Goal: Task Accomplishment & Management: Use online tool/utility

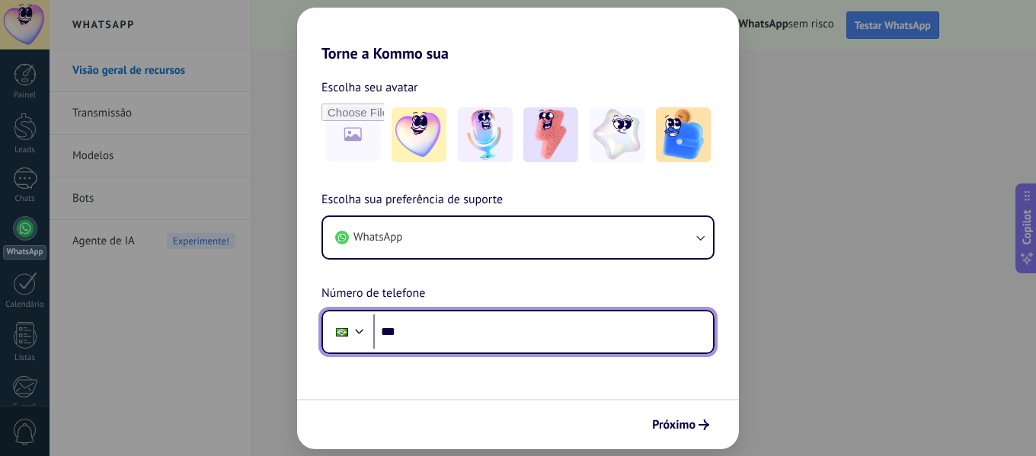
click at [434, 340] on input "***" at bounding box center [543, 332] width 340 height 35
type input "**********"
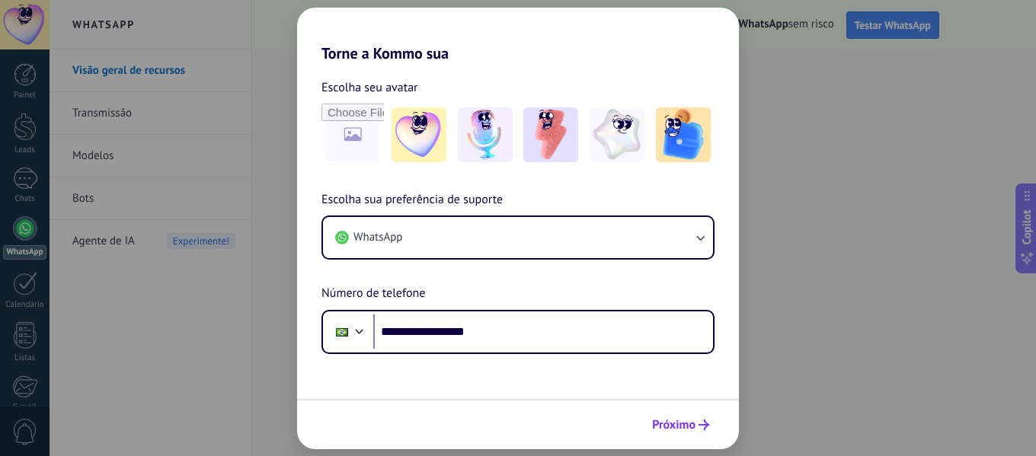
click at [679, 428] on span "Próximo" at bounding box center [673, 425] width 43 height 11
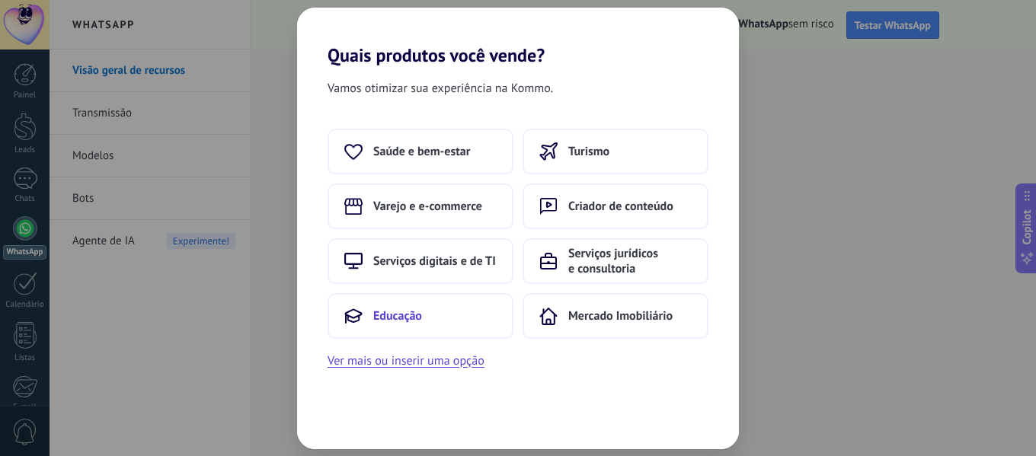
click at [420, 320] on span "Educação" at bounding box center [397, 315] width 49 height 15
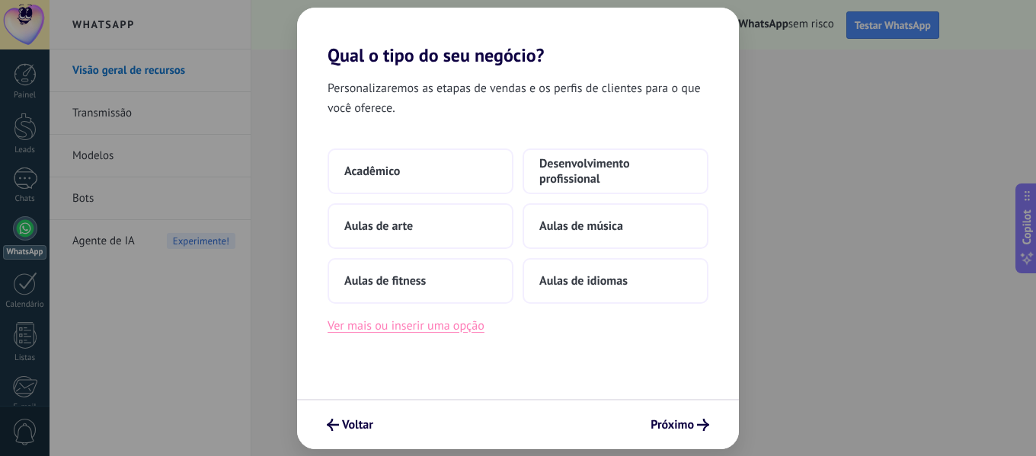
click at [443, 327] on button "Ver mais ou inserir uma opção" at bounding box center [405, 326] width 157 height 20
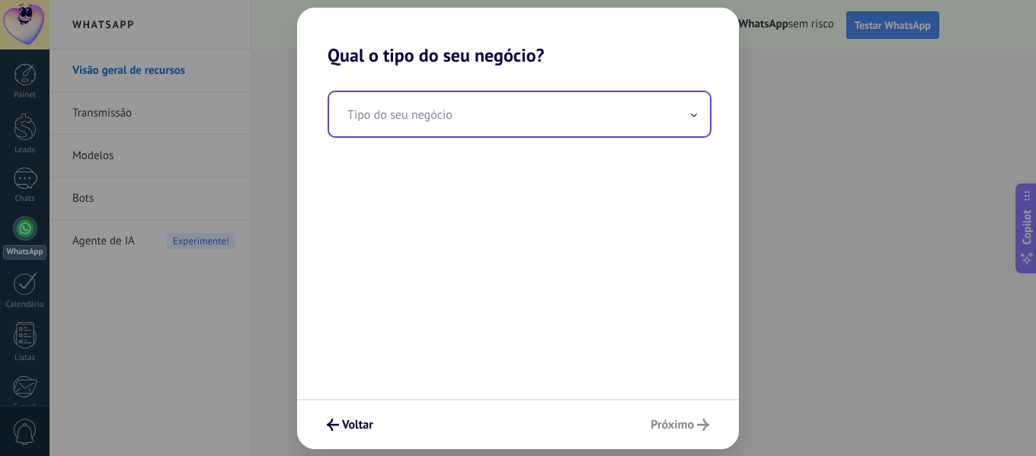
click at [410, 123] on input "text" at bounding box center [519, 114] width 381 height 44
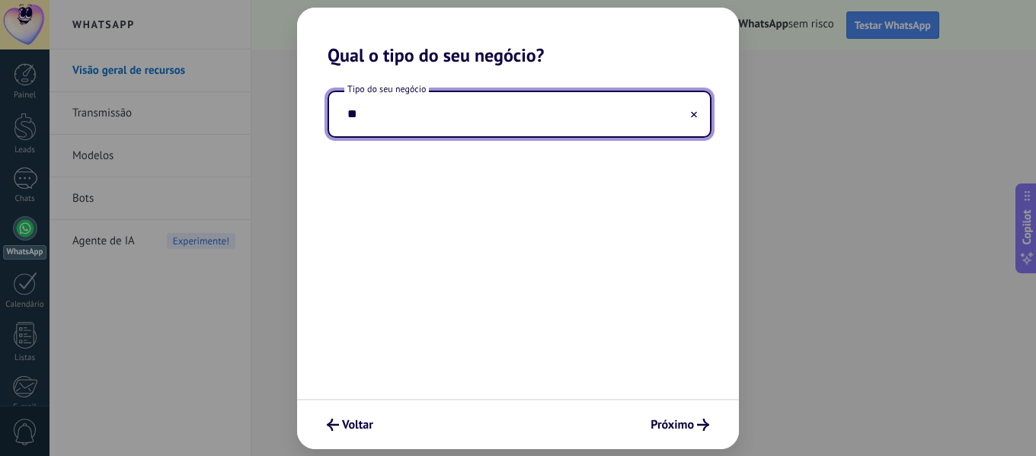
type input "*"
click at [476, 104] on input "**********" at bounding box center [519, 114] width 381 height 44
type input "**********"
click at [648, 418] on button "Próximo" at bounding box center [680, 425] width 72 height 26
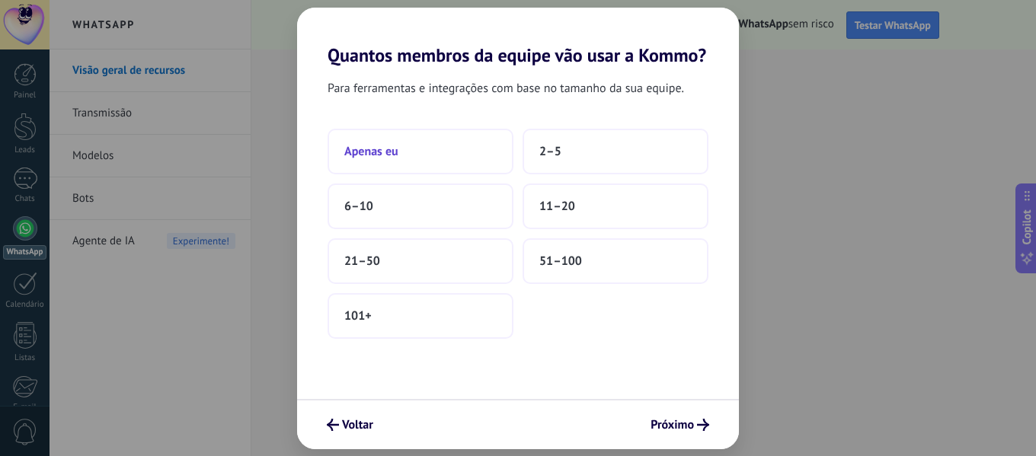
click at [447, 153] on button "Apenas eu" at bounding box center [420, 152] width 186 height 46
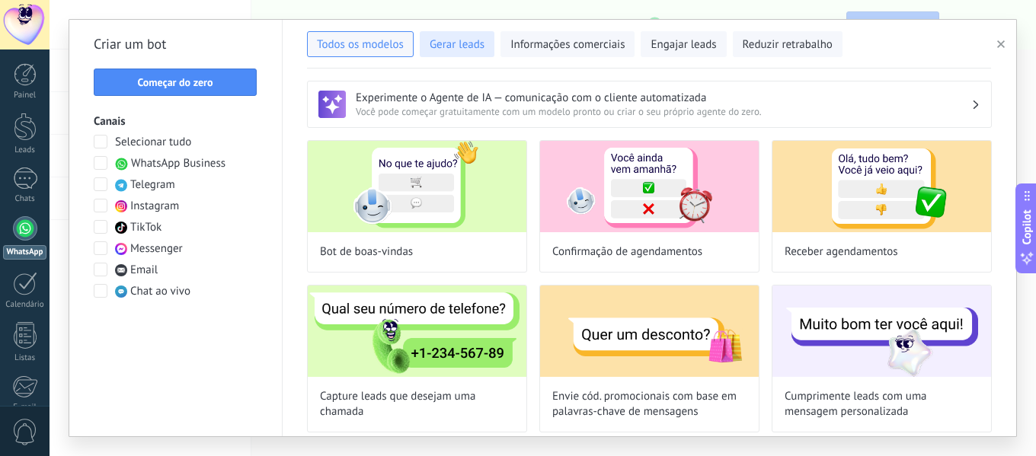
click at [452, 40] on span "Gerar leads" at bounding box center [457, 44] width 55 height 15
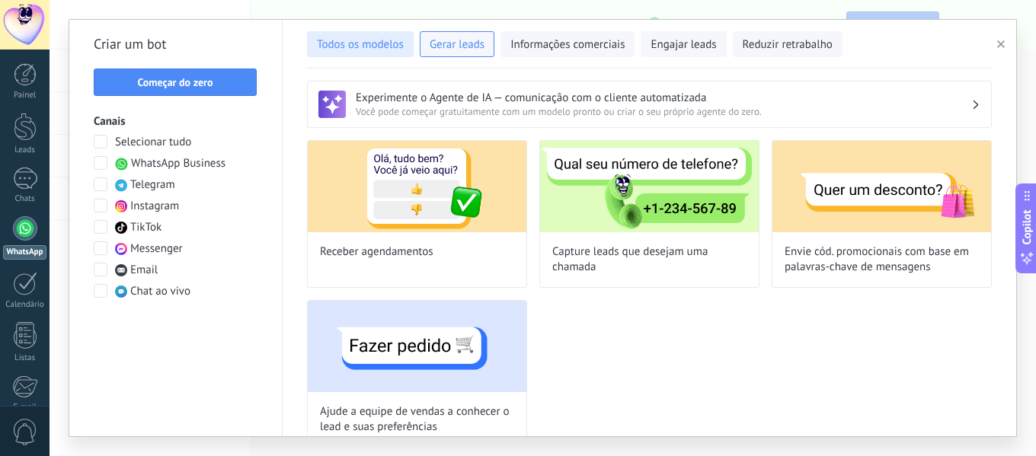
click at [352, 43] on span "Todos os modelos" at bounding box center [360, 44] width 87 height 15
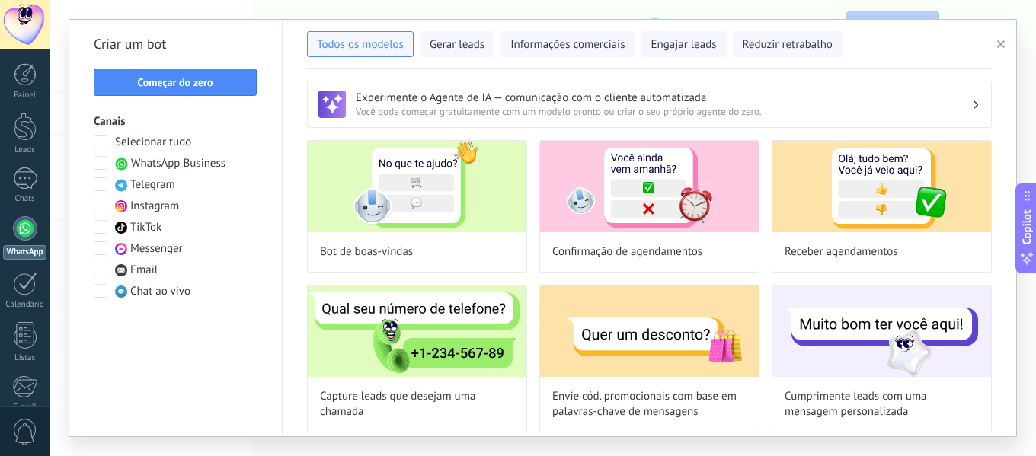
click at [150, 81] on span "Começar do zero" at bounding box center [174, 82] width 75 height 11
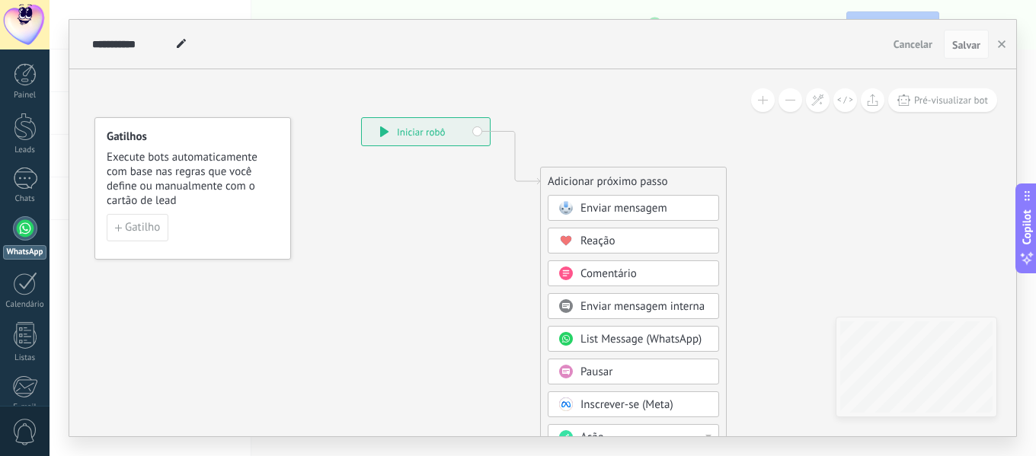
drag, startPoint x: 483, startPoint y: 318, endPoint x: 468, endPoint y: 271, distance: 48.9
click at [468, 271] on icon at bounding box center [492, 385] width 1024 height 1299
click at [601, 209] on span "Enviar mensagem" at bounding box center [623, 208] width 87 height 14
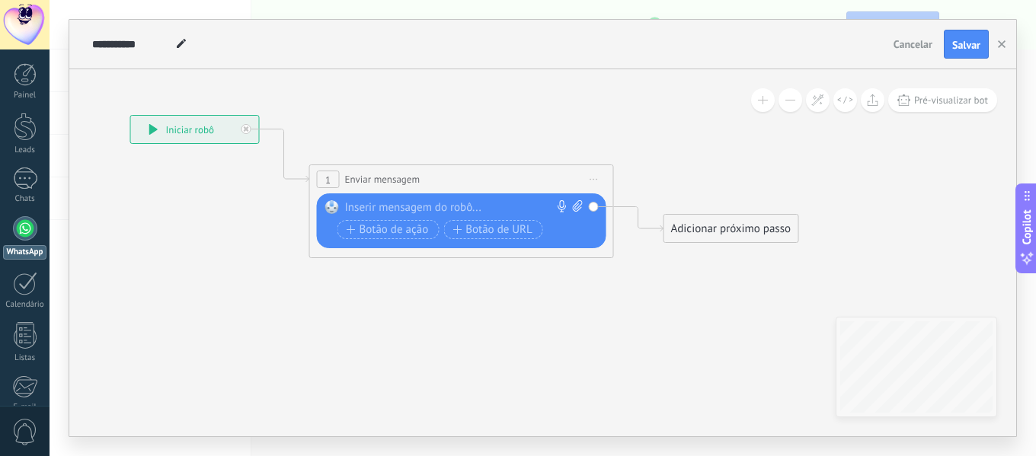
drag, startPoint x: 593, startPoint y: 293, endPoint x: 550, endPoint y: 286, distance: 44.0
click at [550, 286] on icon at bounding box center [438, 186] width 1378 height 905
click at [407, 206] on div at bounding box center [458, 207] width 226 height 15
click at [705, 241] on div "Adicionar próximo passo" at bounding box center [731, 228] width 134 height 25
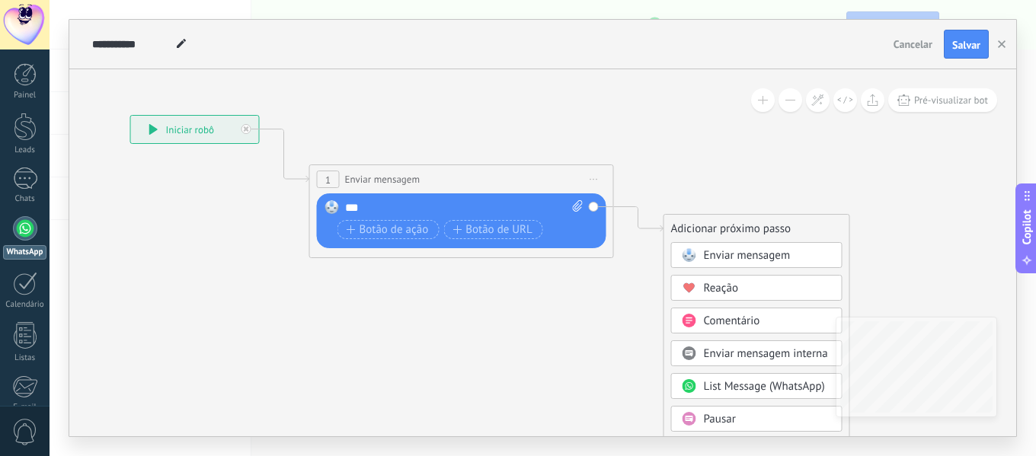
click at [724, 260] on span "Enviar mensagem" at bounding box center [747, 255] width 87 height 14
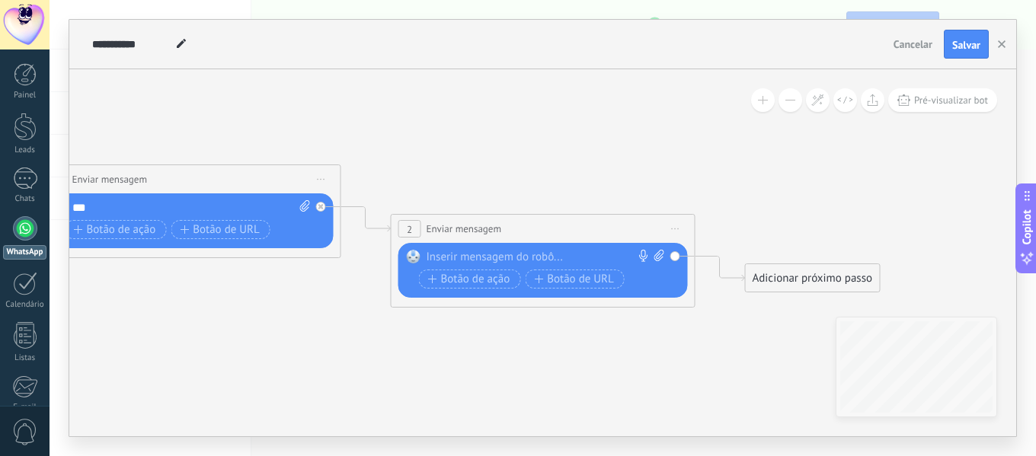
click at [490, 251] on div at bounding box center [540, 257] width 226 height 15
click at [772, 280] on div "Adicionar próximo passo" at bounding box center [813, 278] width 134 height 25
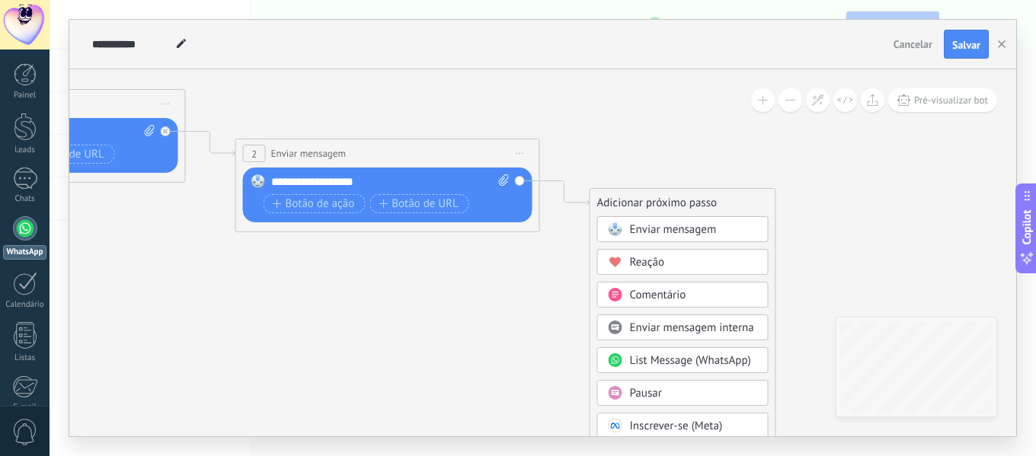
drag, startPoint x: 725, startPoint y: 315, endPoint x: 511, endPoint y: 178, distance: 253.8
click at [511, 178] on icon at bounding box center [187, 136] width 1732 height 954
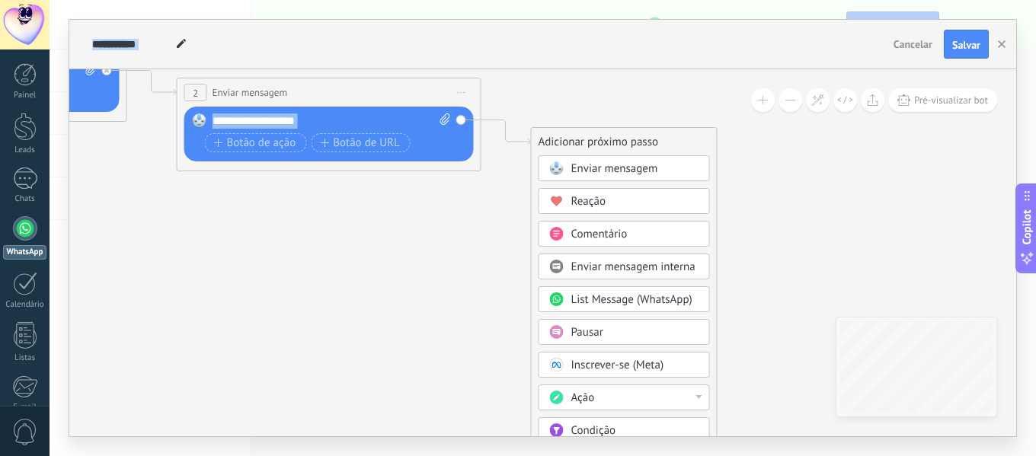
click at [759, 196] on icon at bounding box center [129, 75] width 1732 height 954
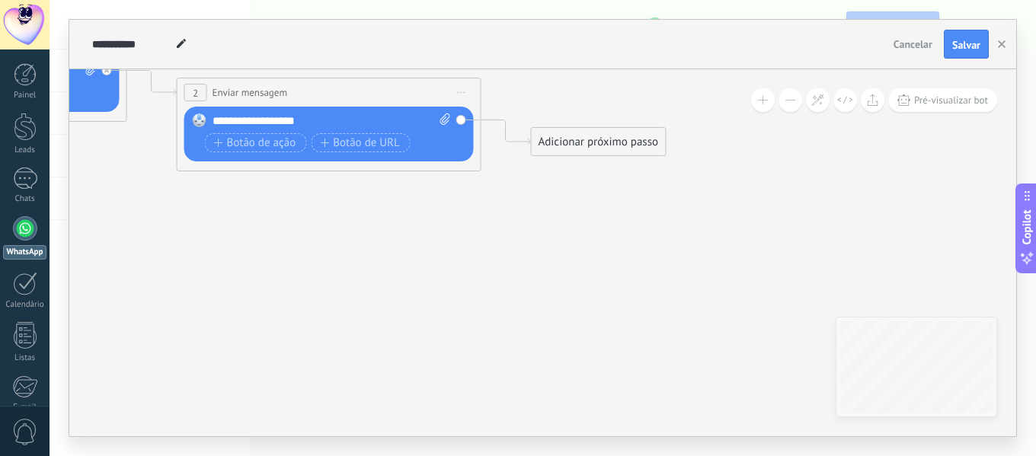
click at [614, 136] on div "Adicionar próximo passo" at bounding box center [599, 141] width 134 height 25
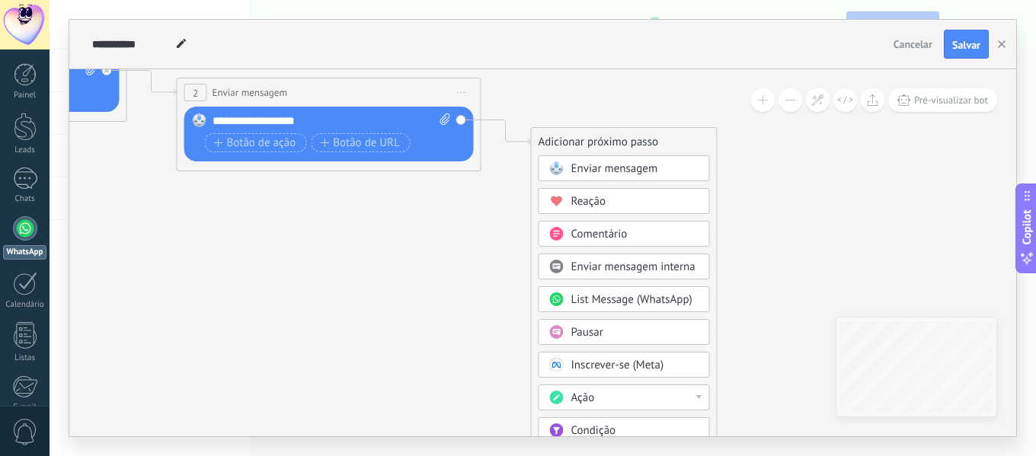
click at [771, 207] on icon at bounding box center [129, 75] width 1732 height 954
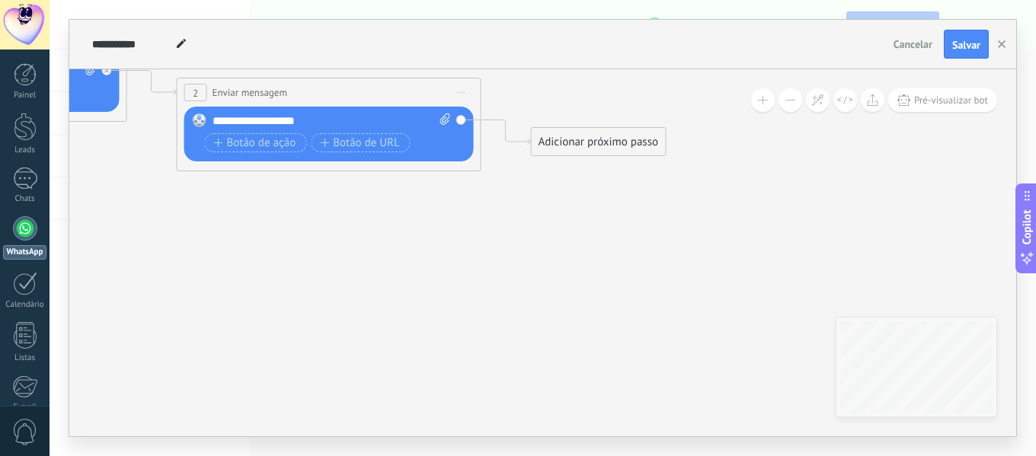
click at [771, 206] on icon at bounding box center [129, 75] width 1732 height 954
click at [620, 149] on div "Adicionar próximo passo" at bounding box center [599, 141] width 134 height 25
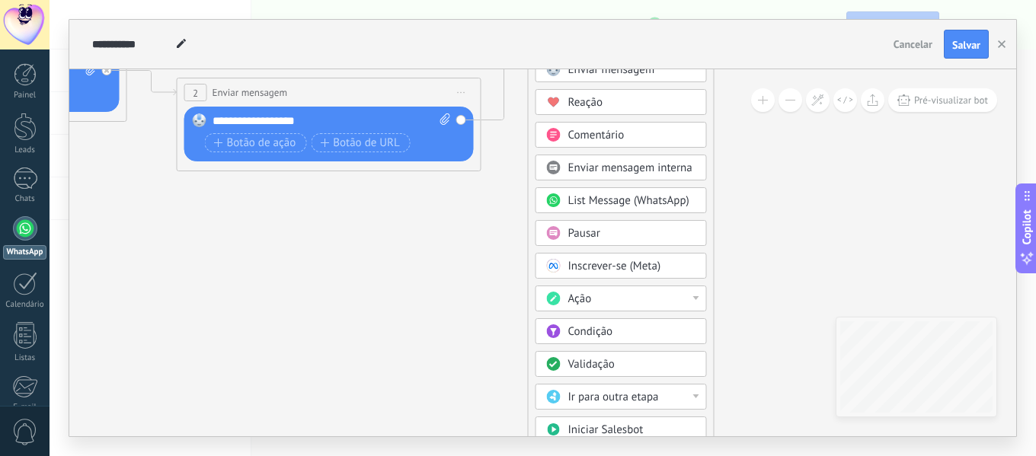
drag, startPoint x: 619, startPoint y: 145, endPoint x: 617, endPoint y: 42, distance: 102.8
click at [617, 42] on div "**********" at bounding box center [542, 228] width 947 height 417
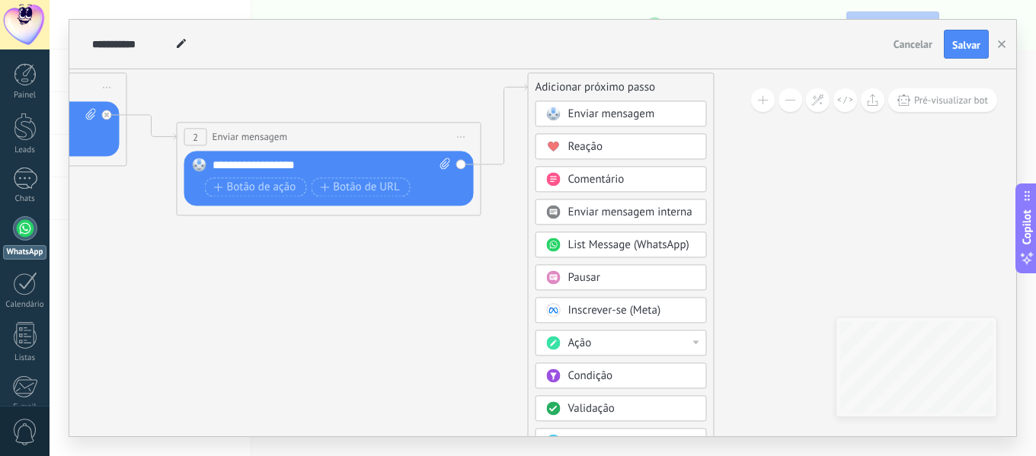
click at [783, 101] on button at bounding box center [790, 100] width 24 height 24
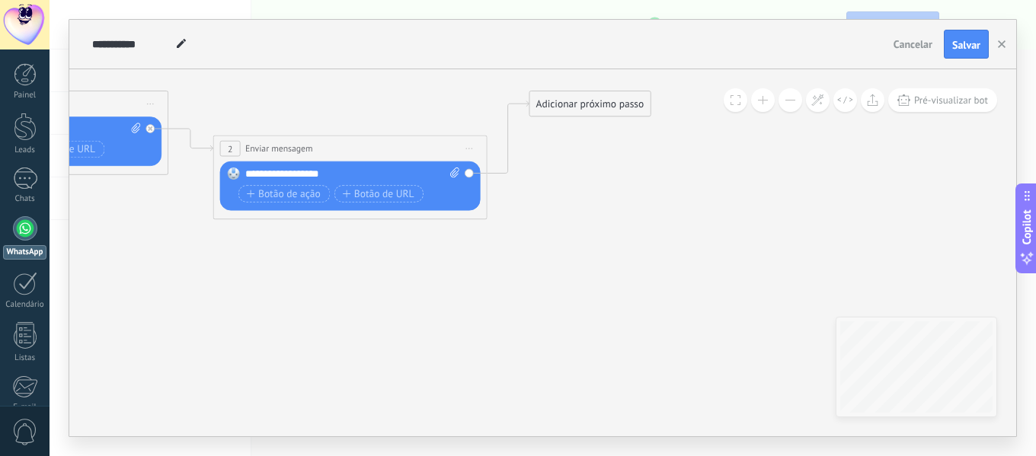
click at [625, 98] on div "Adicionar próximo passo" at bounding box center [589, 104] width 120 height 23
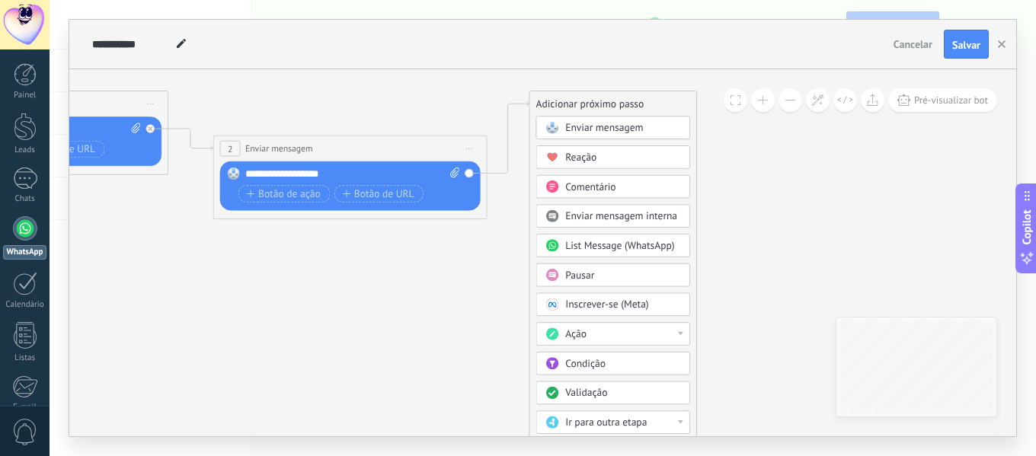
click at [785, 104] on button at bounding box center [790, 100] width 24 height 24
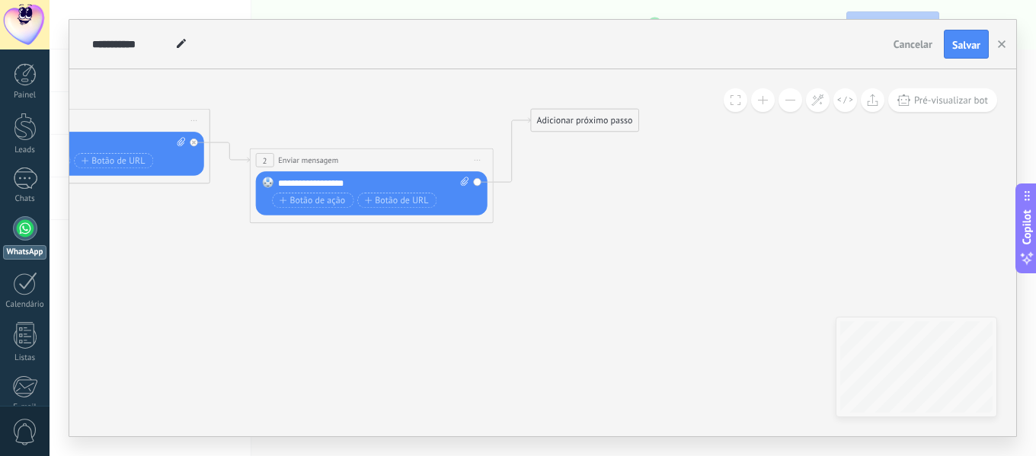
click at [786, 104] on button at bounding box center [790, 100] width 24 height 24
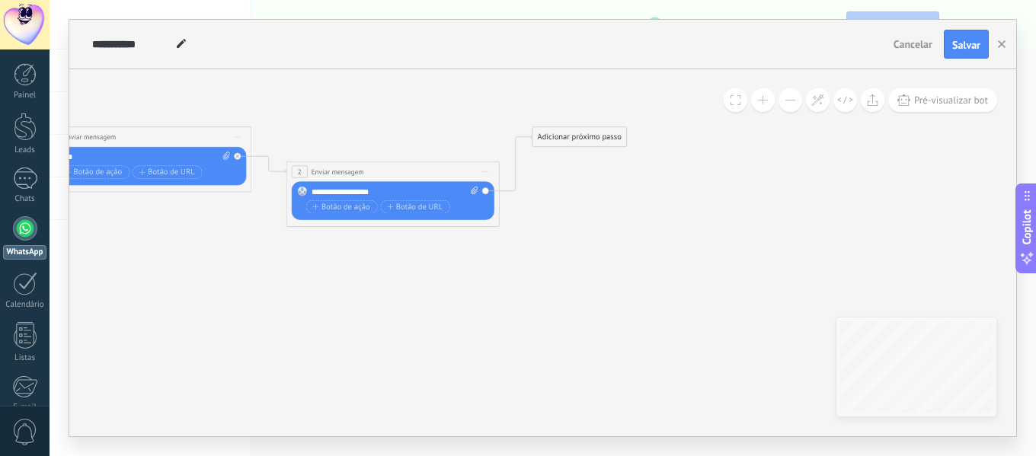
click at [786, 104] on button at bounding box center [790, 100] width 24 height 24
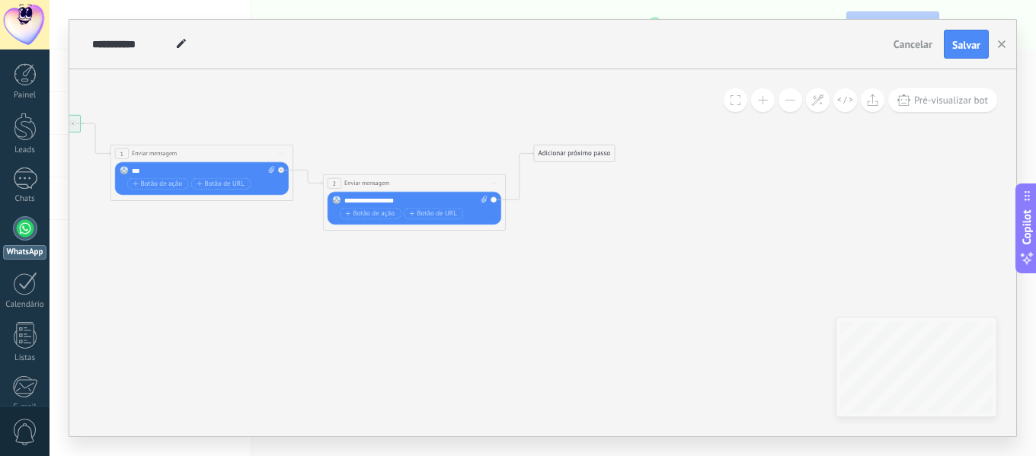
click at [561, 149] on div "Adicionar próximo passo" at bounding box center [574, 153] width 80 height 15
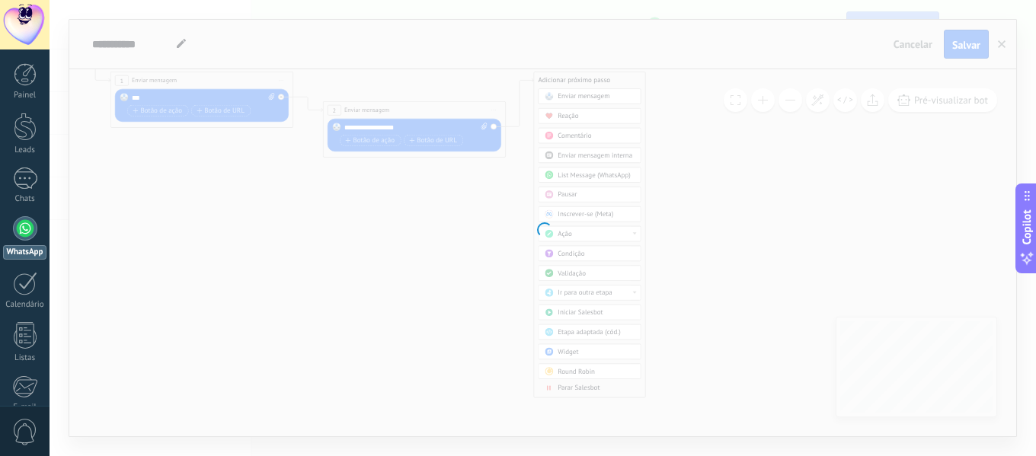
click at [574, 353] on body ".abecls-1,.abecls-2{fill-rule:evenodd}.abecls-2{fill:#fff} .abhcls-1{fill:none}…" at bounding box center [518, 228] width 1036 height 456
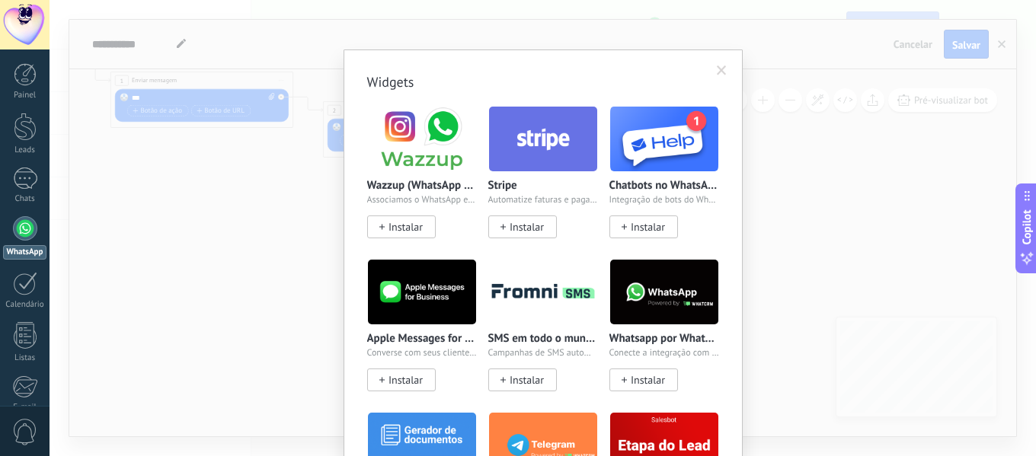
click at [309, 256] on div "Widgets Wazzup (WhatsApp & Instagram) Associamos o WhatsApp e o Instagram ao Ko…" at bounding box center [543, 228] width 986 height 456
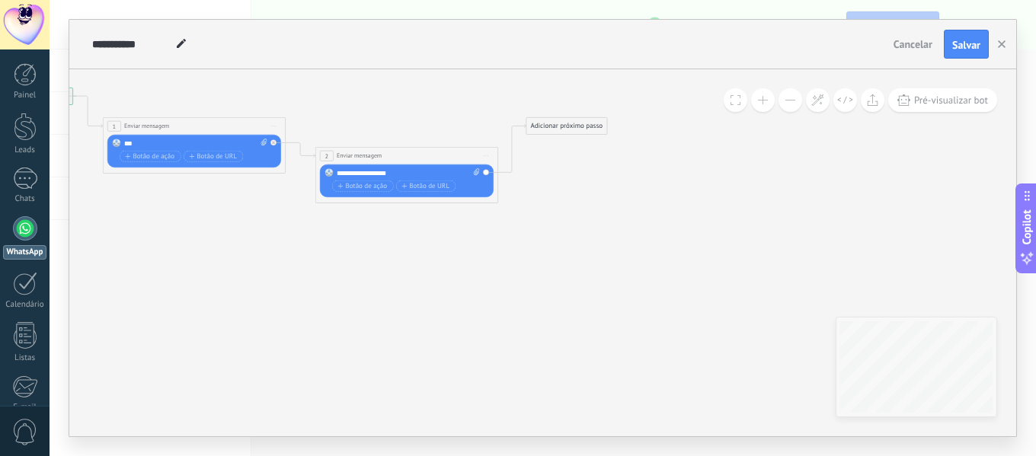
drag, startPoint x: 473, startPoint y: 255, endPoint x: 465, endPoint y: 301, distance: 46.3
click at [465, 301] on icon at bounding box center [285, 145] width 1037 height 573
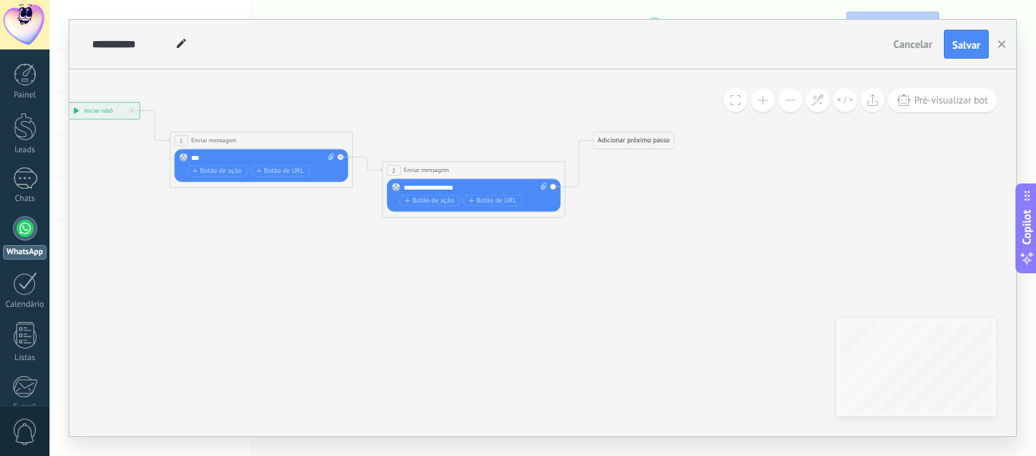
drag, startPoint x: 507, startPoint y: 299, endPoint x: 570, endPoint y: 312, distance: 63.8
click at [570, 312] on icon at bounding box center [352, 160] width 1037 height 573
